Goal: Transaction & Acquisition: Subscribe to service/newsletter

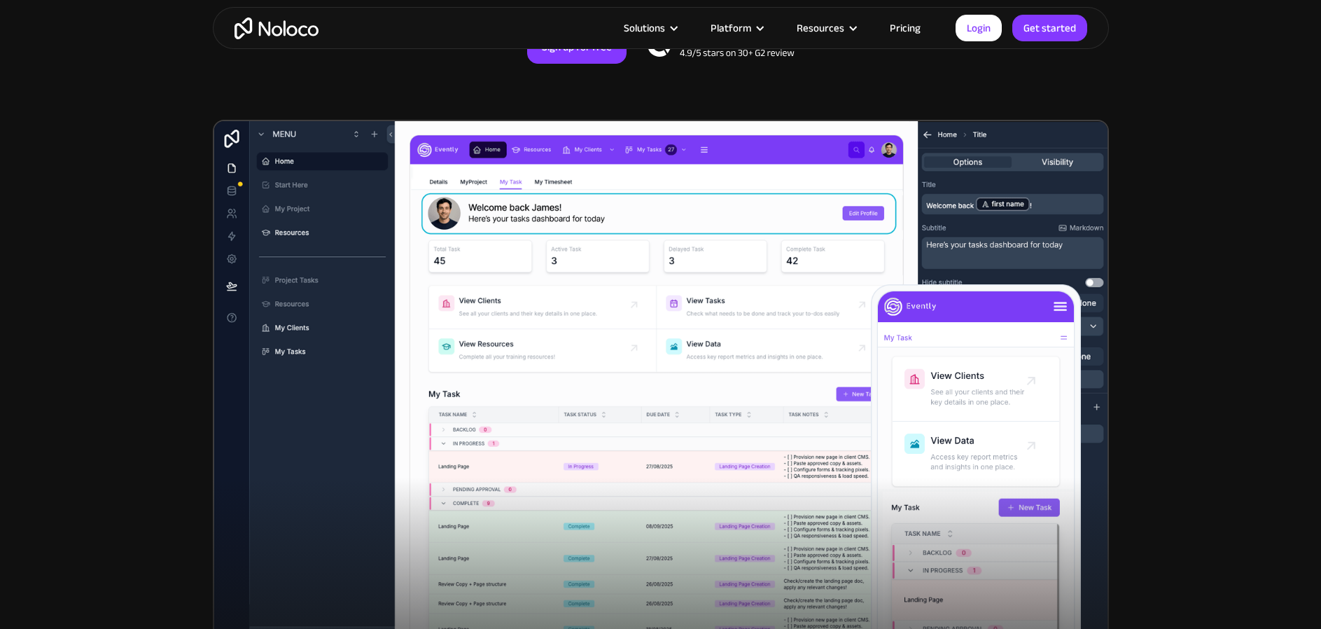
scroll to position [342, 0]
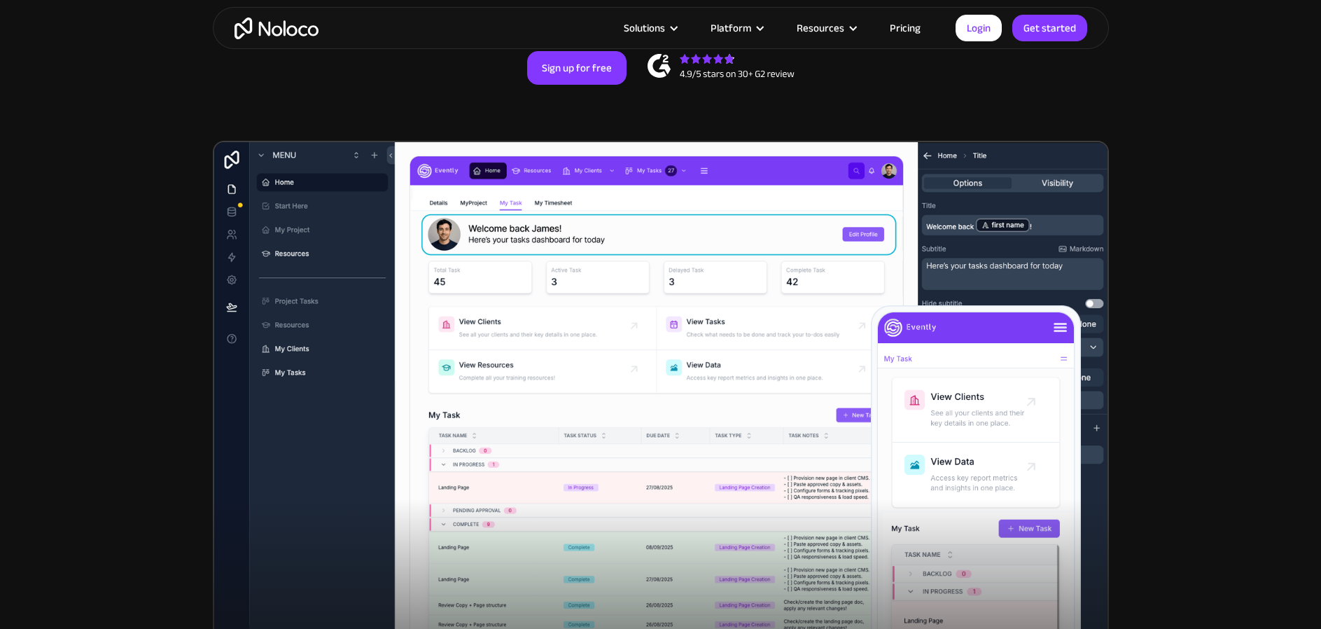
click at [896, 28] on link "Pricing" at bounding box center [905, 28] width 66 height 18
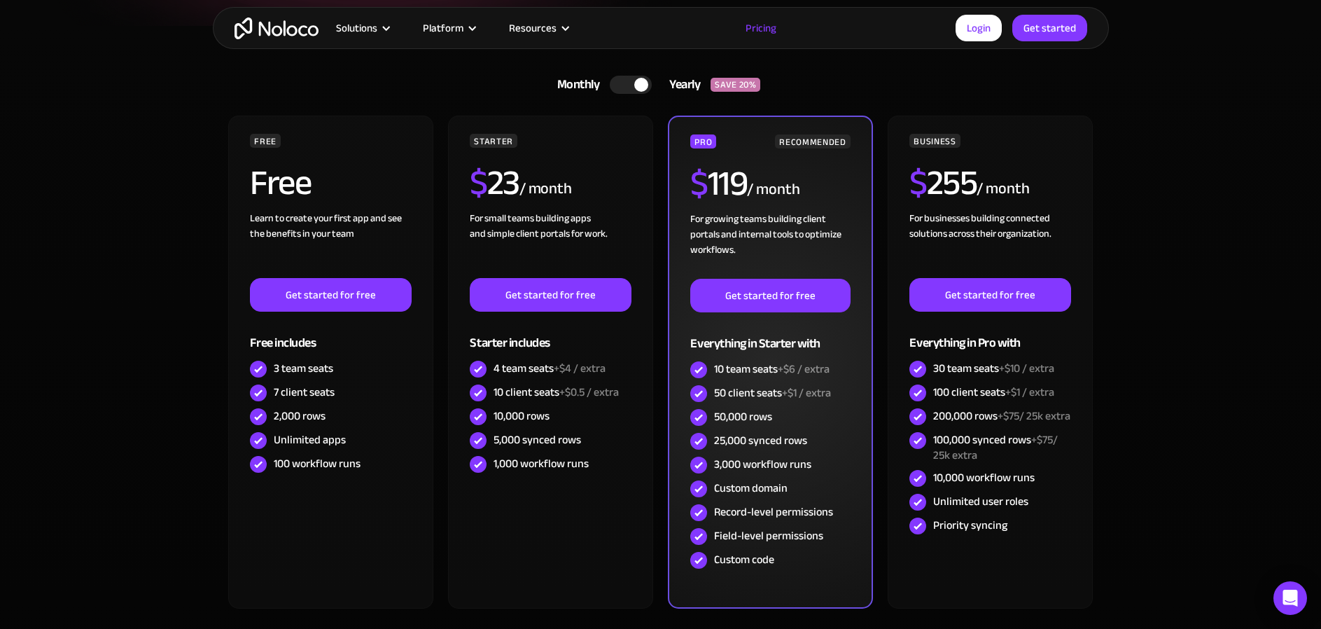
scroll to position [323, 0]
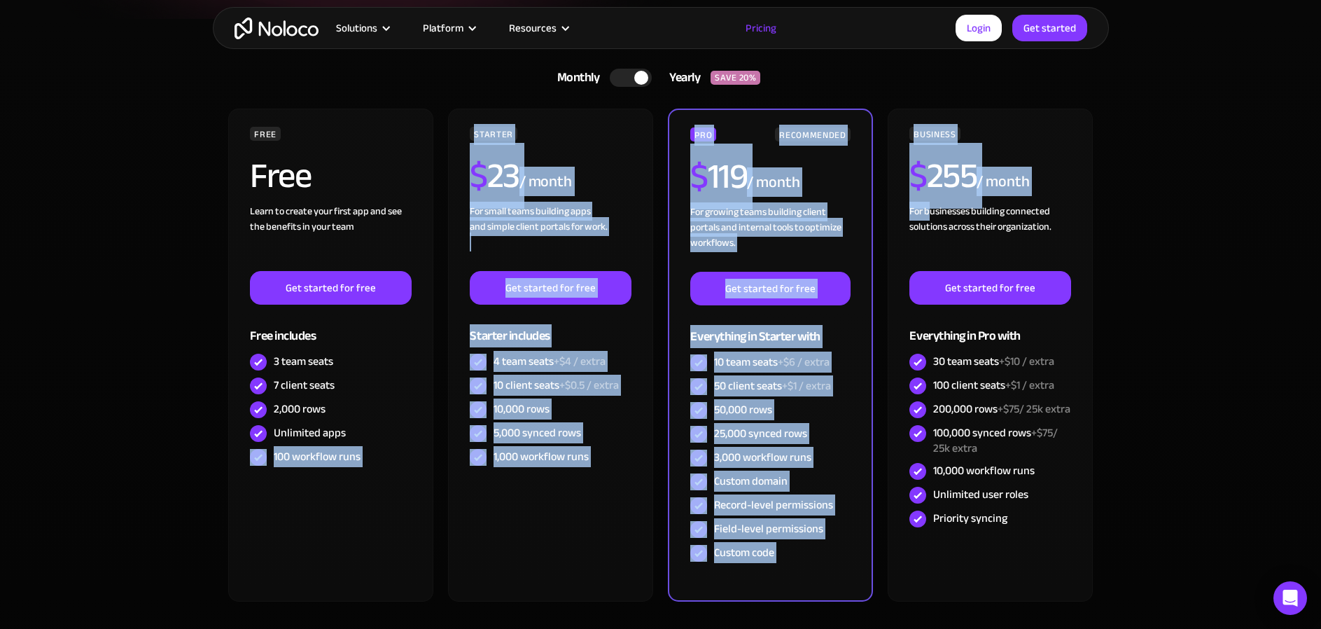
drag, startPoint x: 930, startPoint y: 212, endPoint x: 14, endPoint y: 492, distance: 957.6
click at [14, 492] on section "Monthly Yearly SAVE 20% Monthly Yearly SAVE 20% FREE Free Learn to create your …" at bounding box center [660, 368] width 1321 height 699
click at [58, 473] on section "Monthly Yearly SAVE 20% Monthly Yearly SAVE 20% FREE Free Learn to create your …" at bounding box center [660, 368] width 1321 height 699
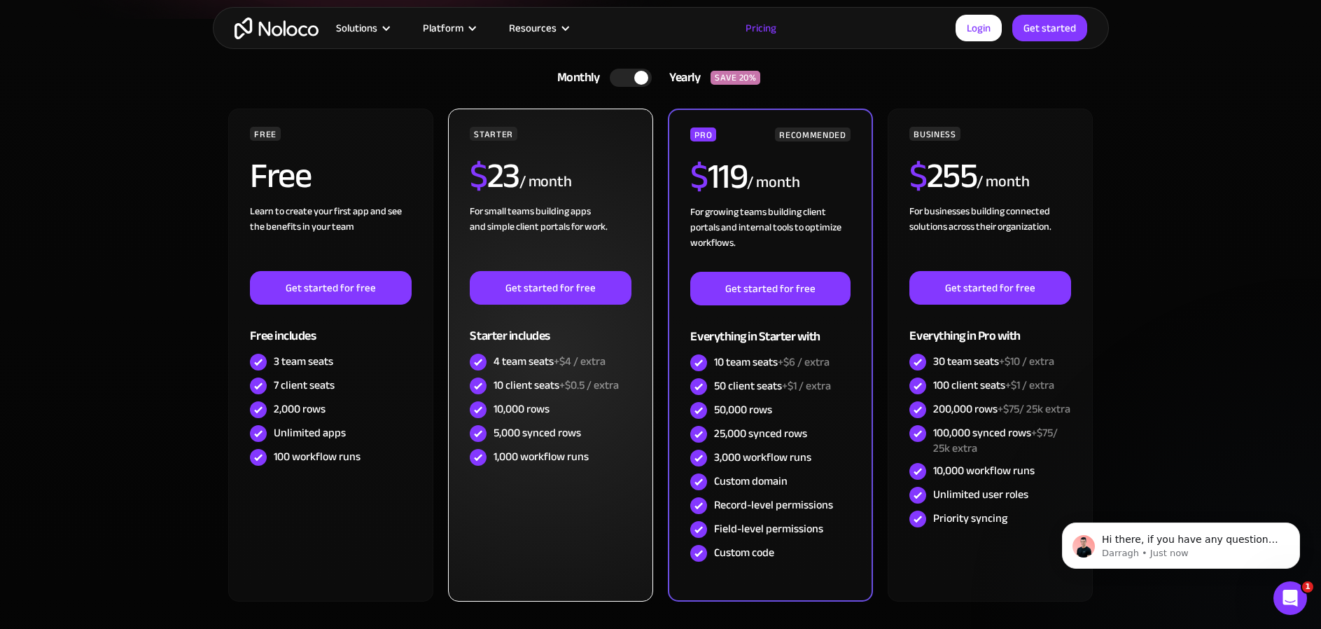
scroll to position [0, 0]
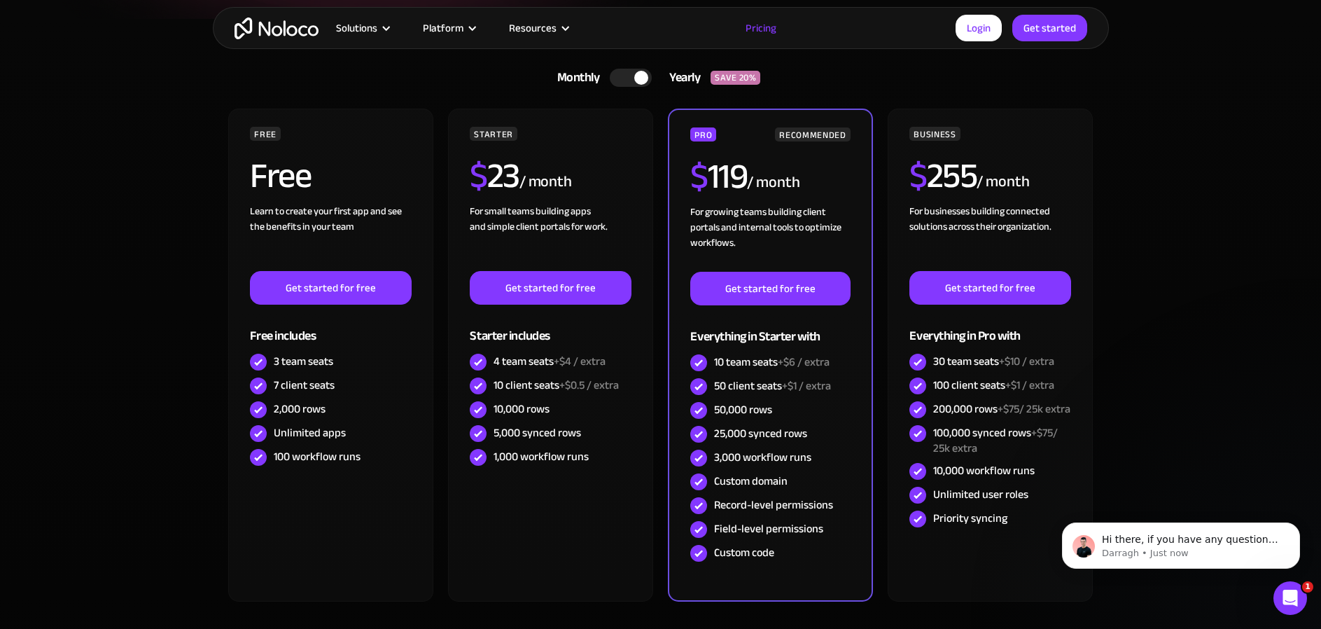
click at [1168, 467] on section "Monthly Yearly SAVE 20% Monthly Yearly SAVE 20% FREE Free Learn to create your …" at bounding box center [660, 368] width 1321 height 699
click at [629, 77] on div at bounding box center [631, 78] width 42 height 18
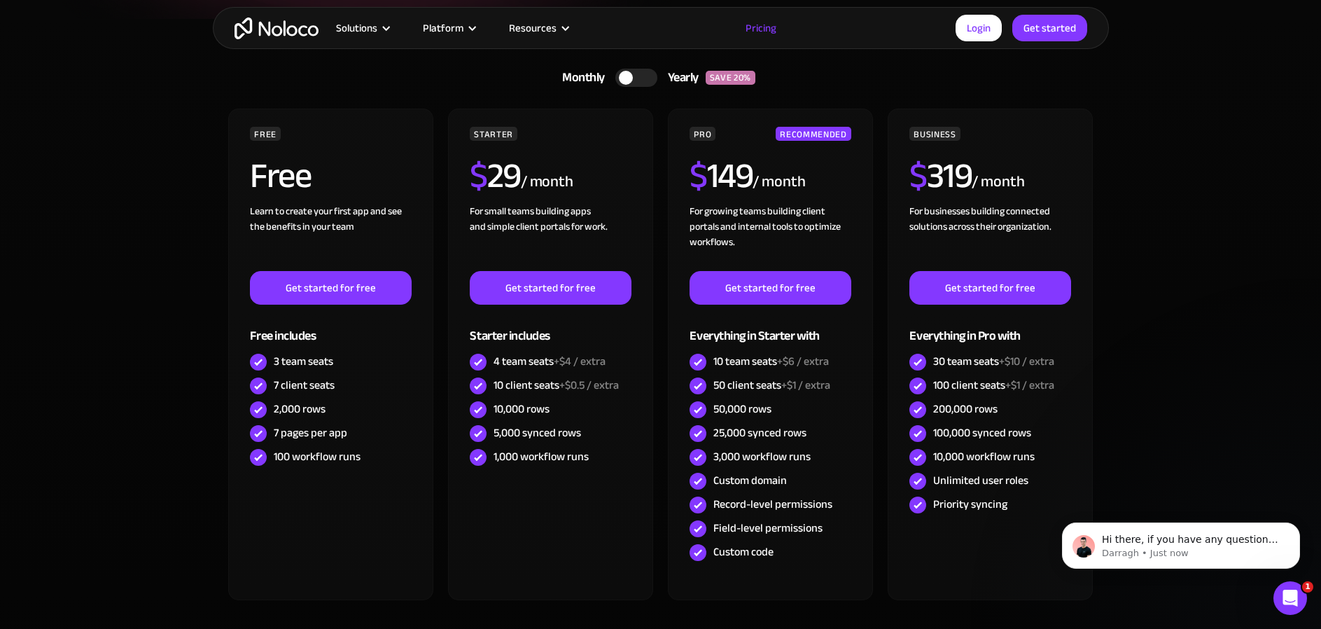
click at [626, 78] on div at bounding box center [626, 78] width 14 height 14
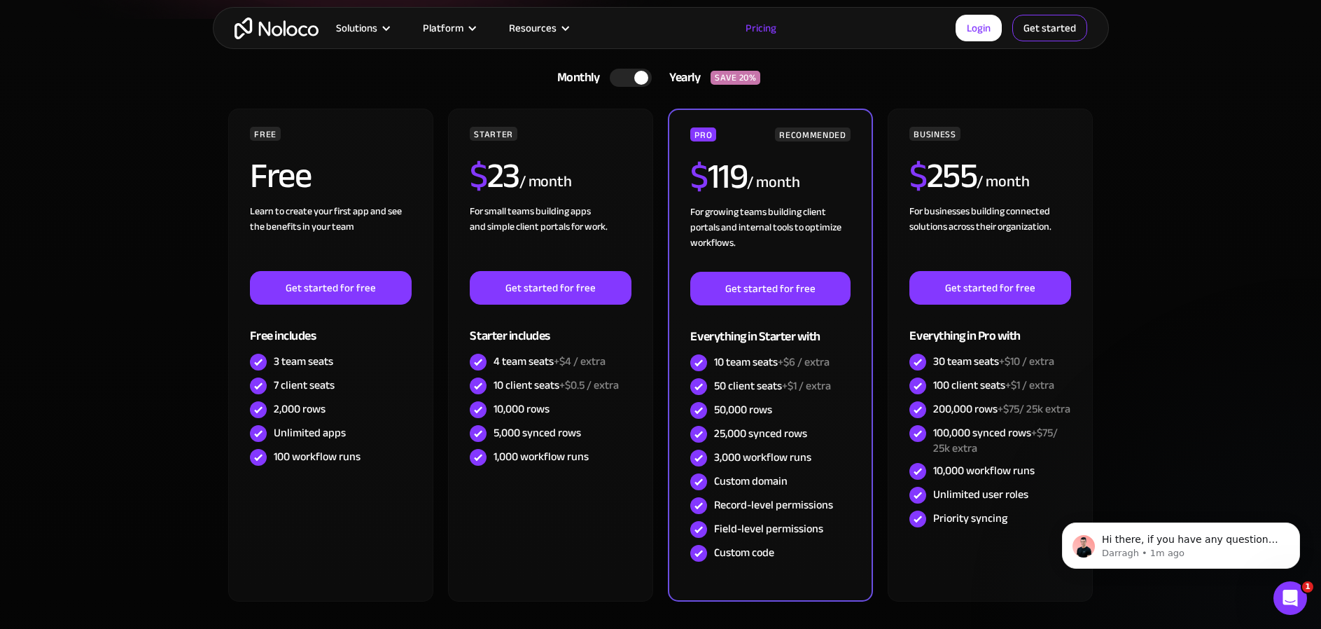
click at [1085, 23] on link "Get started" at bounding box center [1049, 28] width 75 height 27
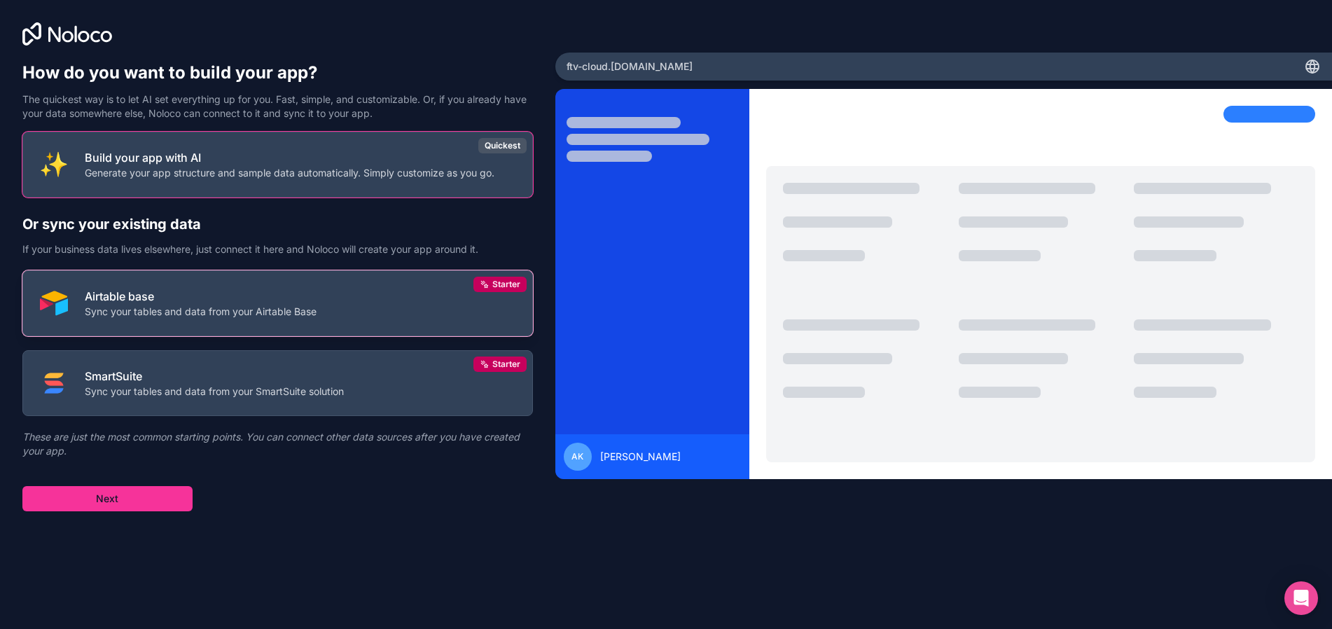
click at [300, 298] on p "Airtable base" at bounding box center [201, 296] width 232 height 17
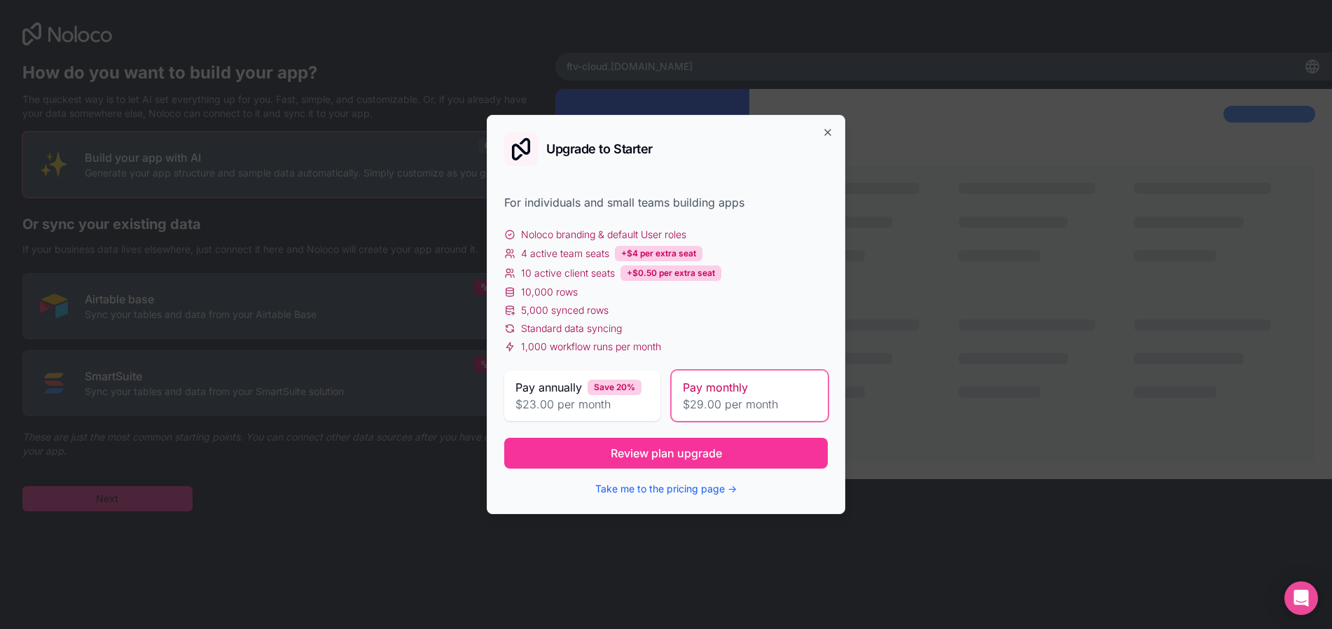
click at [699, 405] on span "$29.00 per month" at bounding box center [750, 404] width 134 height 17
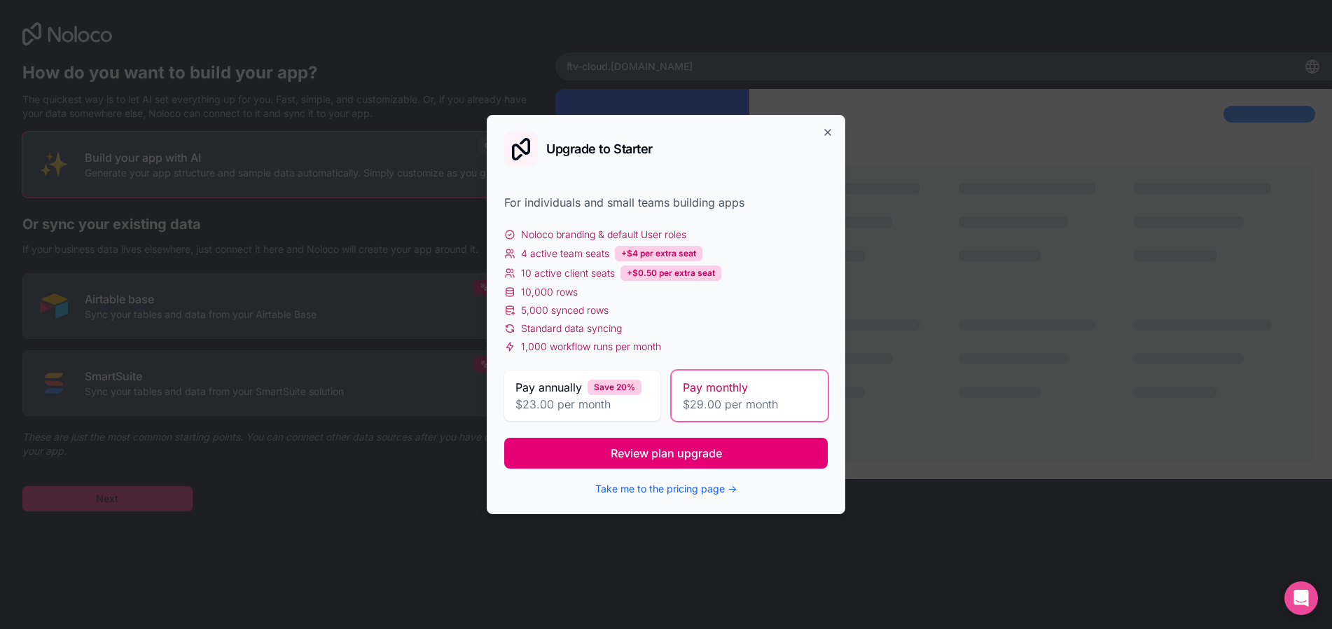
click at [652, 452] on span "Review plan upgrade" at bounding box center [666, 453] width 111 height 17
